Goal: Information Seeking & Learning: Learn about a topic

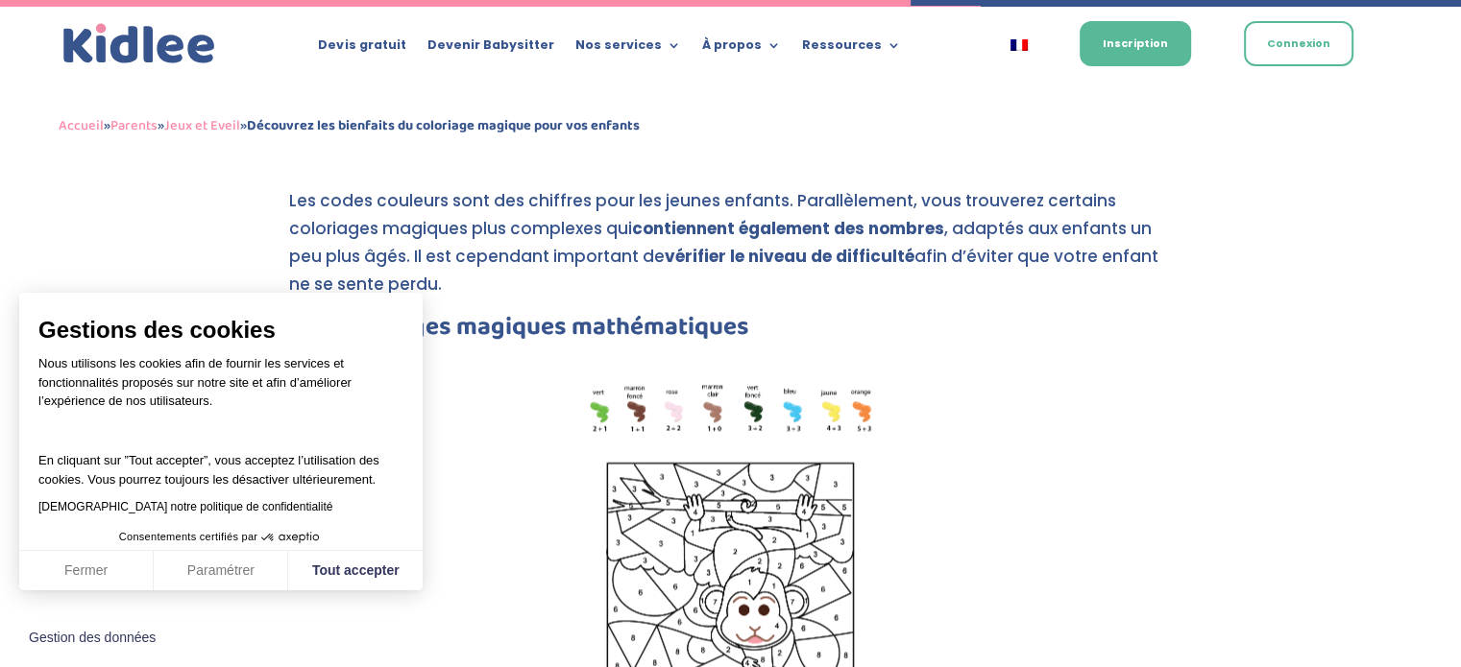
scroll to position [3212, 0]
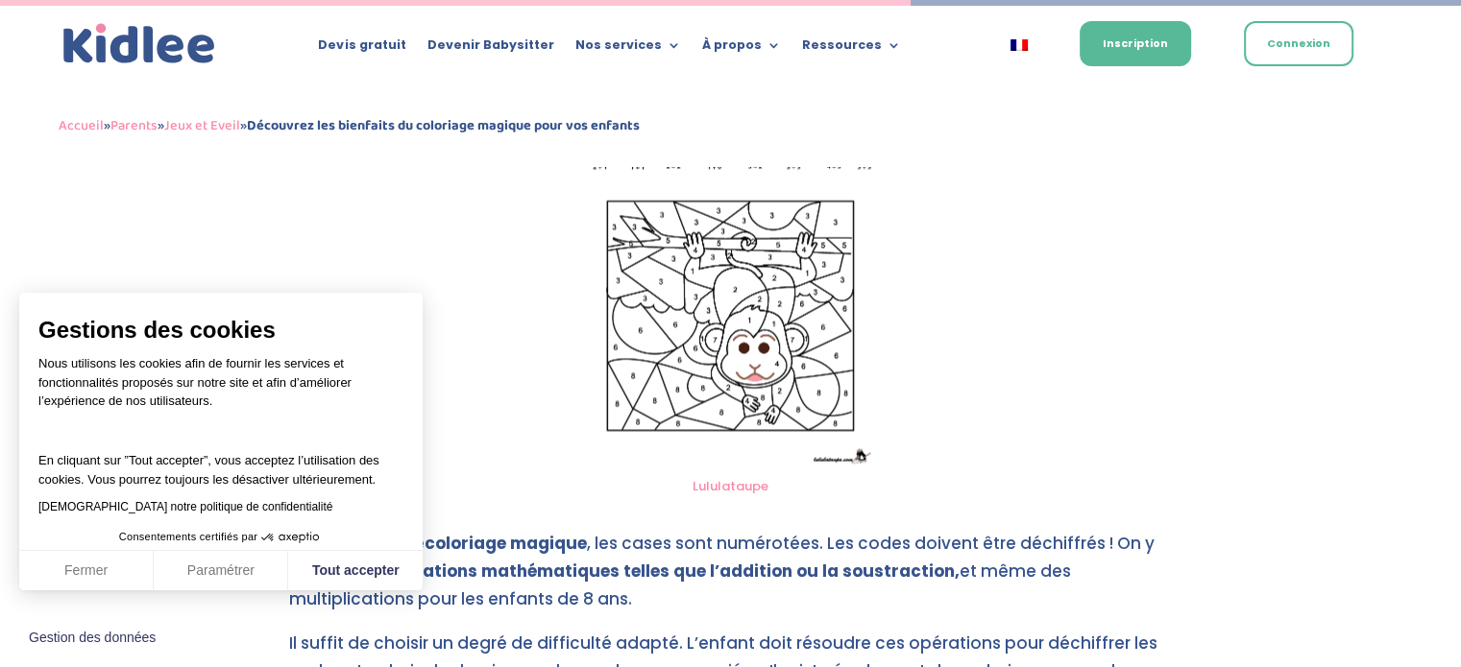
click at [759, 295] on img at bounding box center [730, 292] width 291 height 350
click at [760, 295] on img at bounding box center [730, 292] width 291 height 350
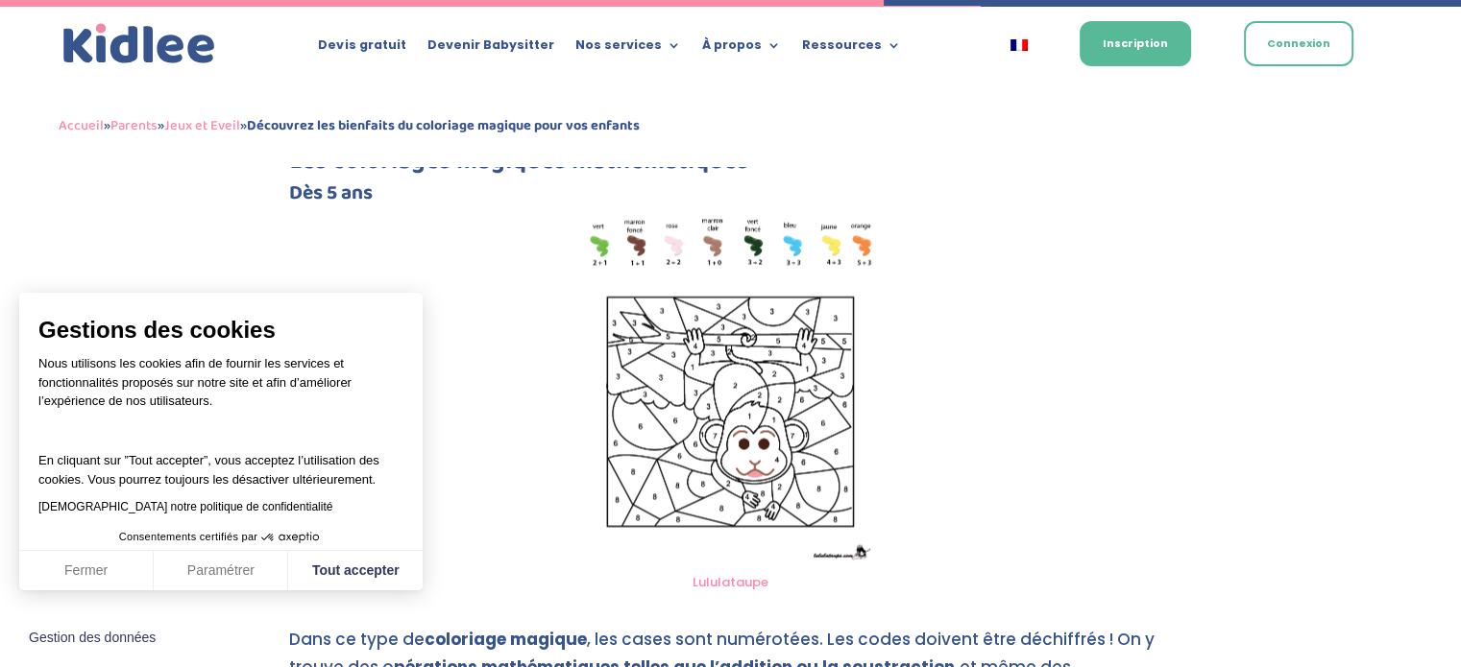
scroll to position [3020, 0]
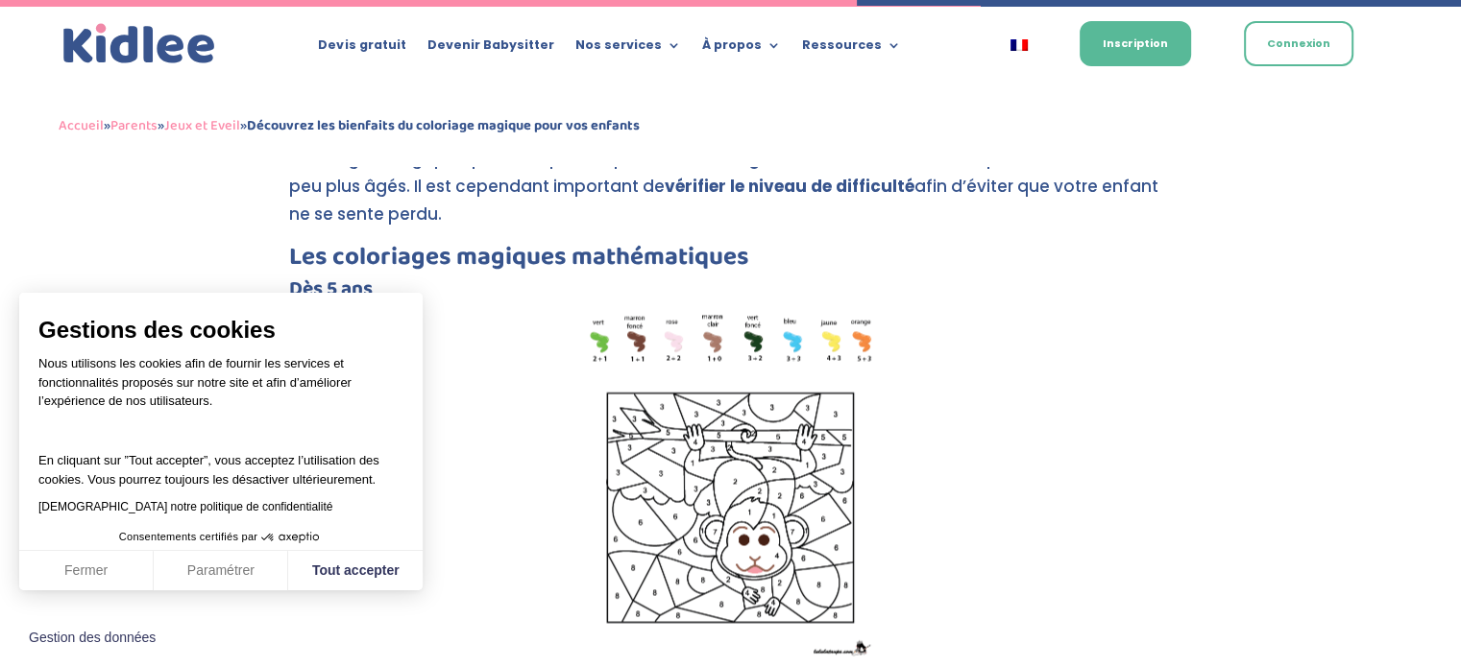
click at [482, 245] on h3 "Les coloriages magiques mathématiques" at bounding box center [730, 262] width 883 height 35
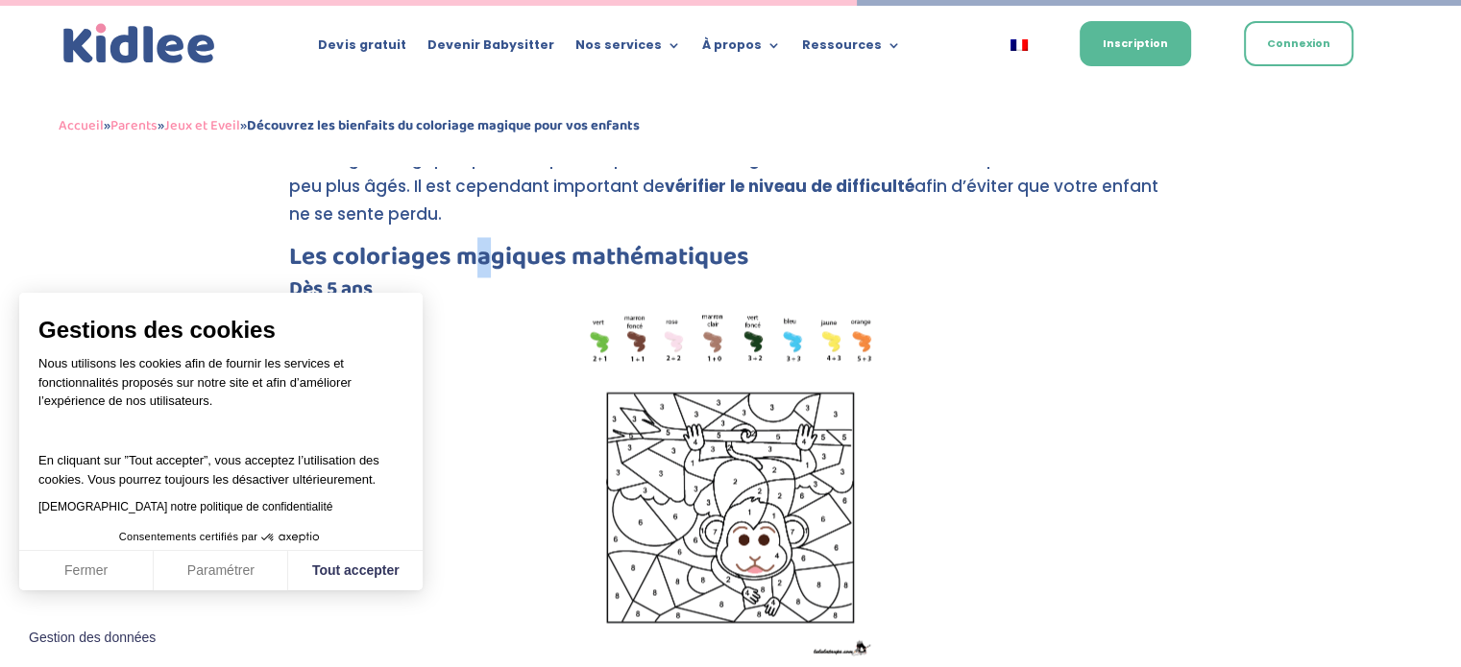
click at [722, 363] on img at bounding box center [730, 484] width 291 height 350
click at [722, 364] on img at bounding box center [730, 484] width 291 height 350
click at [724, 362] on img at bounding box center [730, 484] width 291 height 350
drag, startPoint x: 724, startPoint y: 362, endPoint x: 432, endPoint y: 241, distance: 316.0
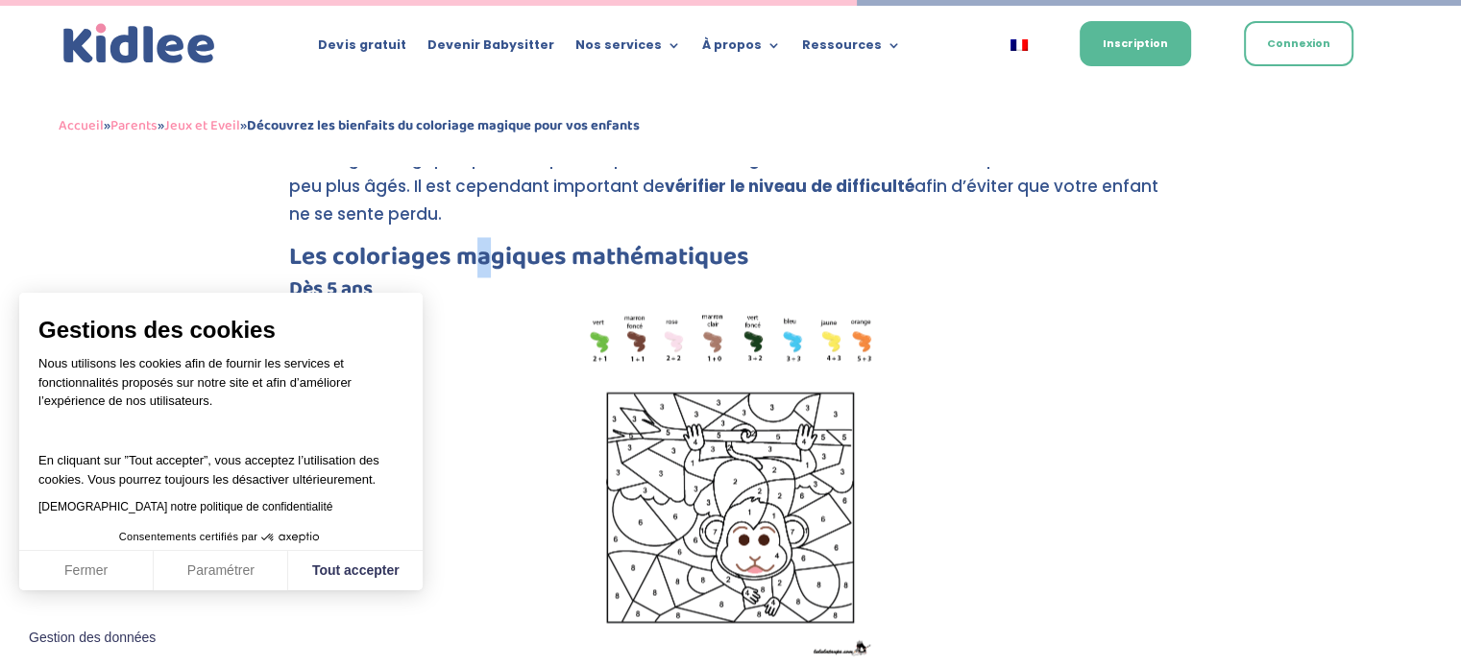
click at [718, 362] on img at bounding box center [730, 484] width 291 height 350
drag, startPoint x: 771, startPoint y: 258, endPoint x: 393, endPoint y: 229, distance: 379.5
click at [338, 279] on h4 "Dès 5 ans" at bounding box center [730, 294] width 883 height 30
click at [667, 360] on img at bounding box center [730, 484] width 291 height 350
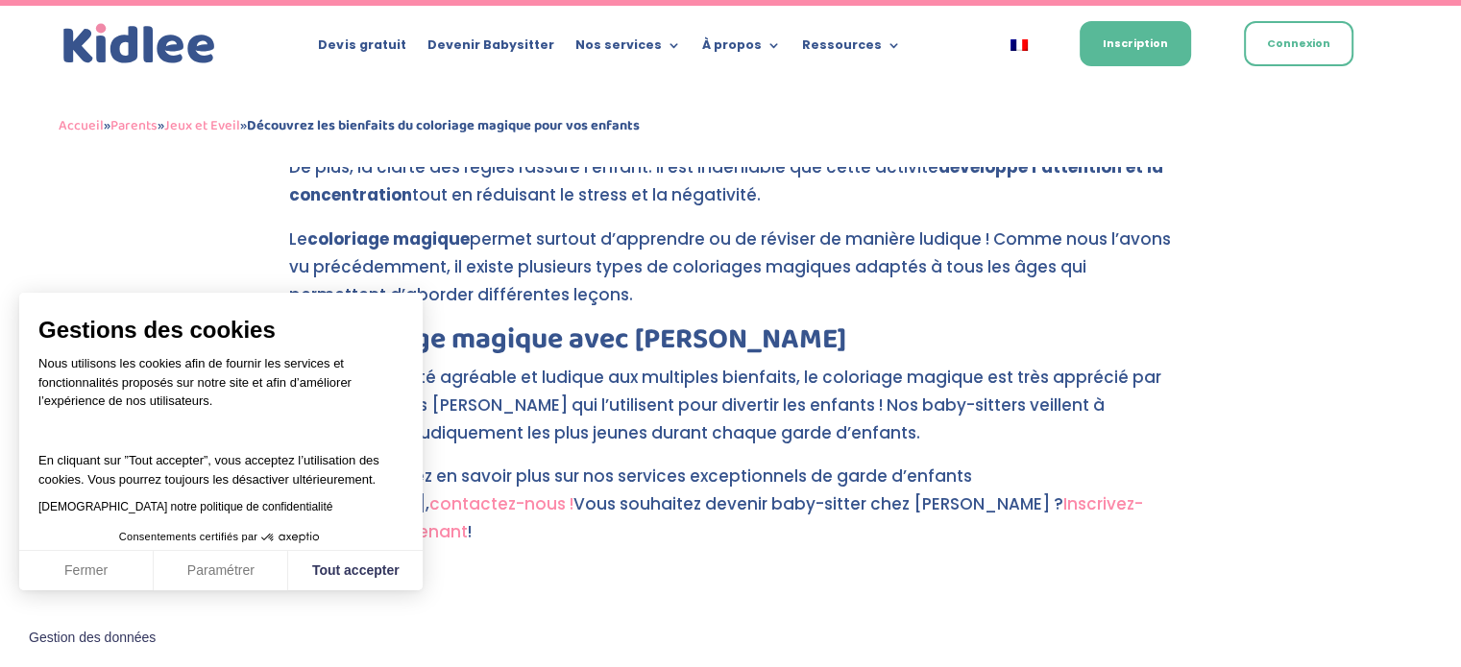
scroll to position [5229, 0]
